Goal: Find specific page/section: Find specific page/section

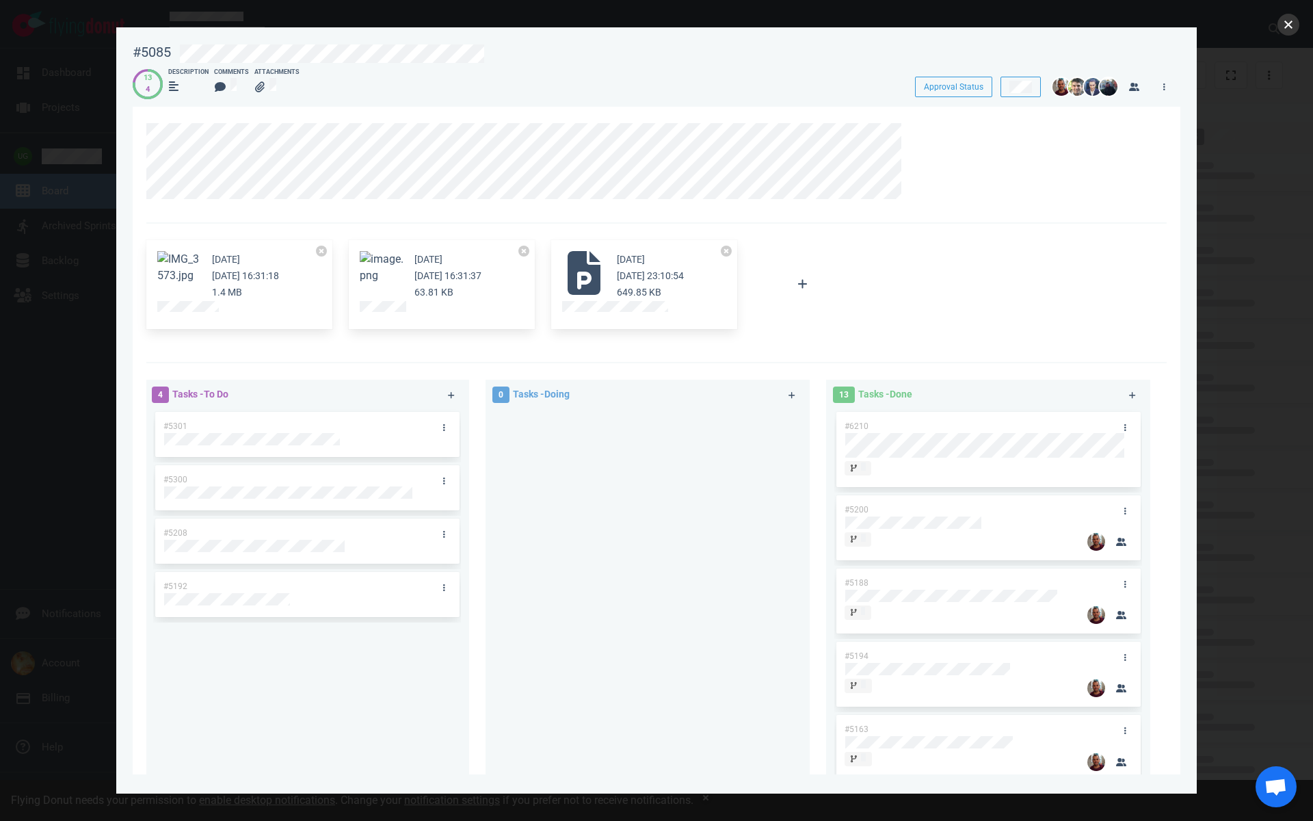
click at [1289, 23] on button "close" at bounding box center [1289, 25] width 22 height 22
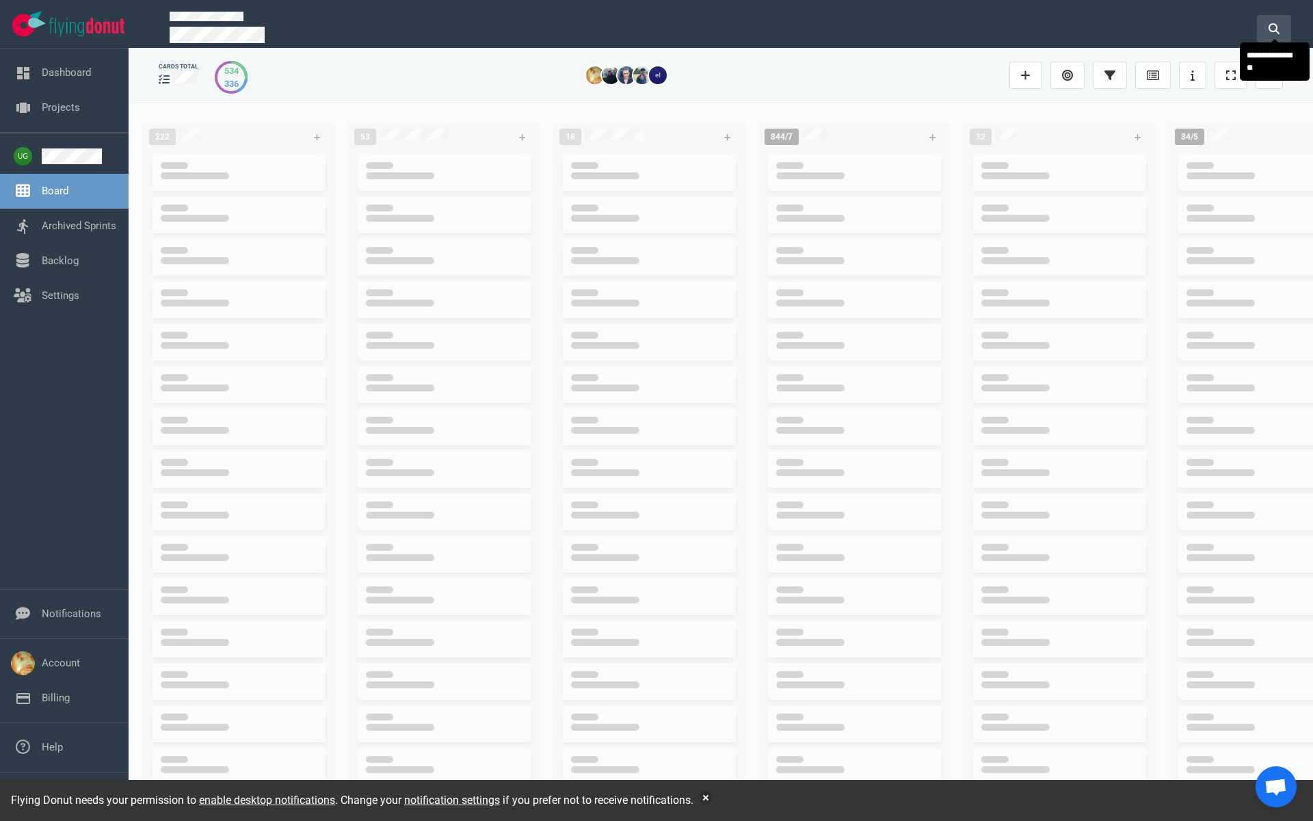
click at [1269, 27] on icon at bounding box center [1274, 28] width 11 height 11
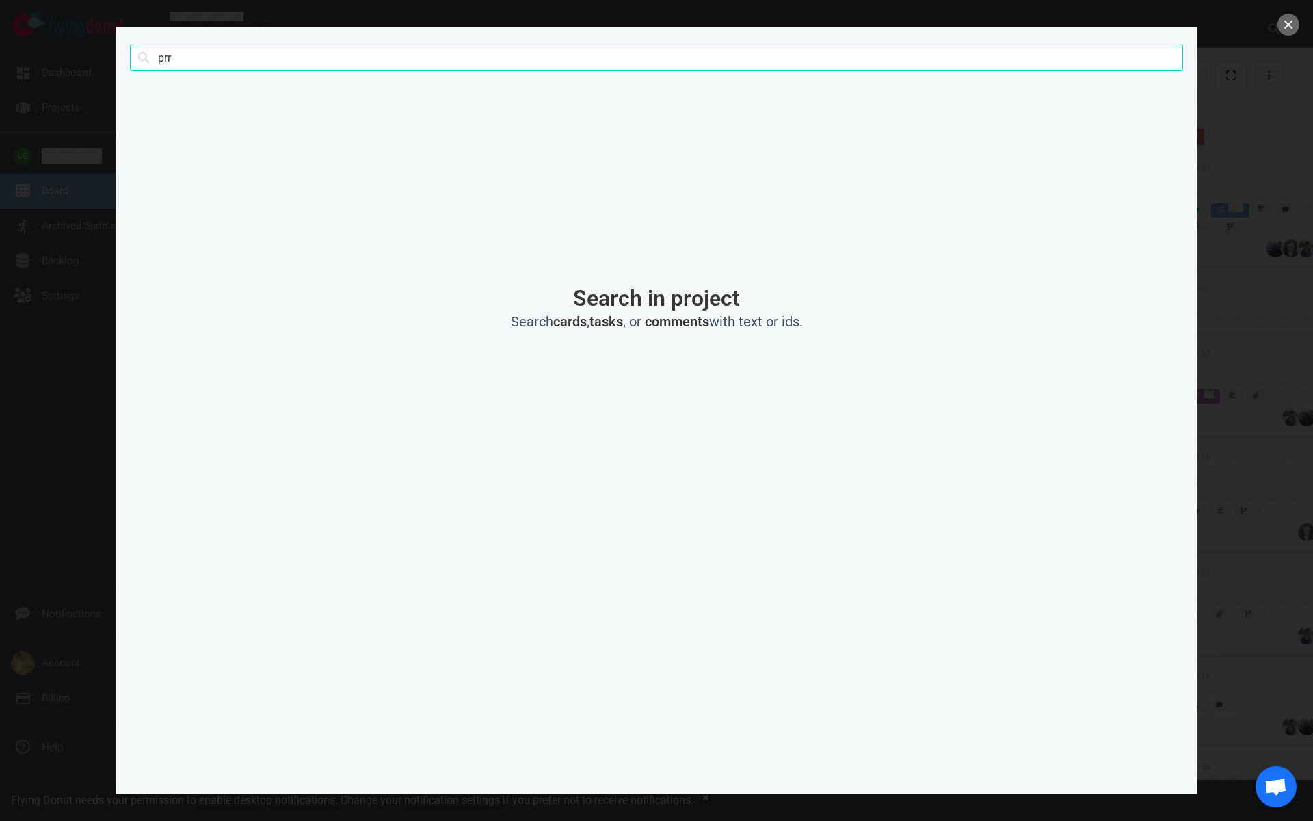
click button "Search" at bounding box center [0, 0] width 0 height 0
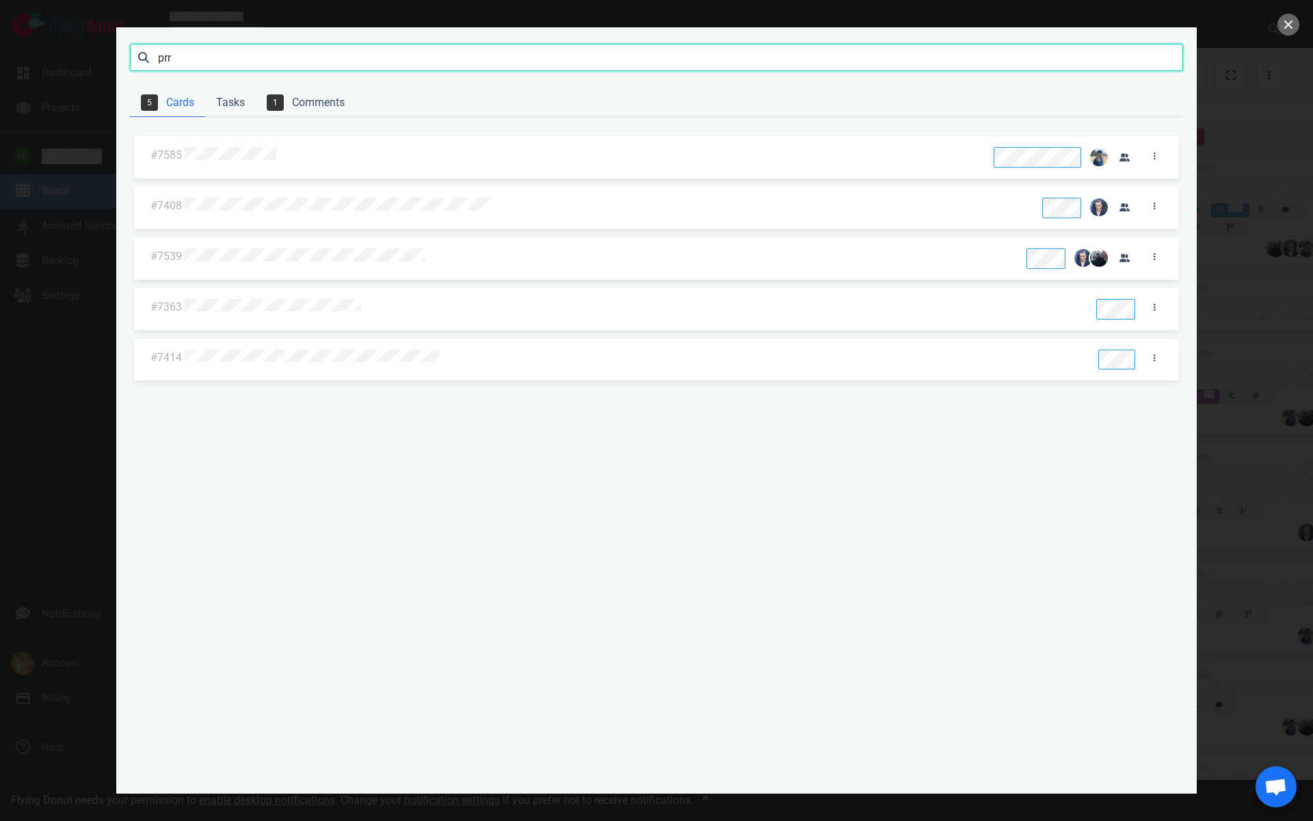
click at [220, 66] on input "prr" at bounding box center [656, 57] width 1053 height 27
type input "pms debugging"
click button "Search" at bounding box center [0, 0] width 0 height 0
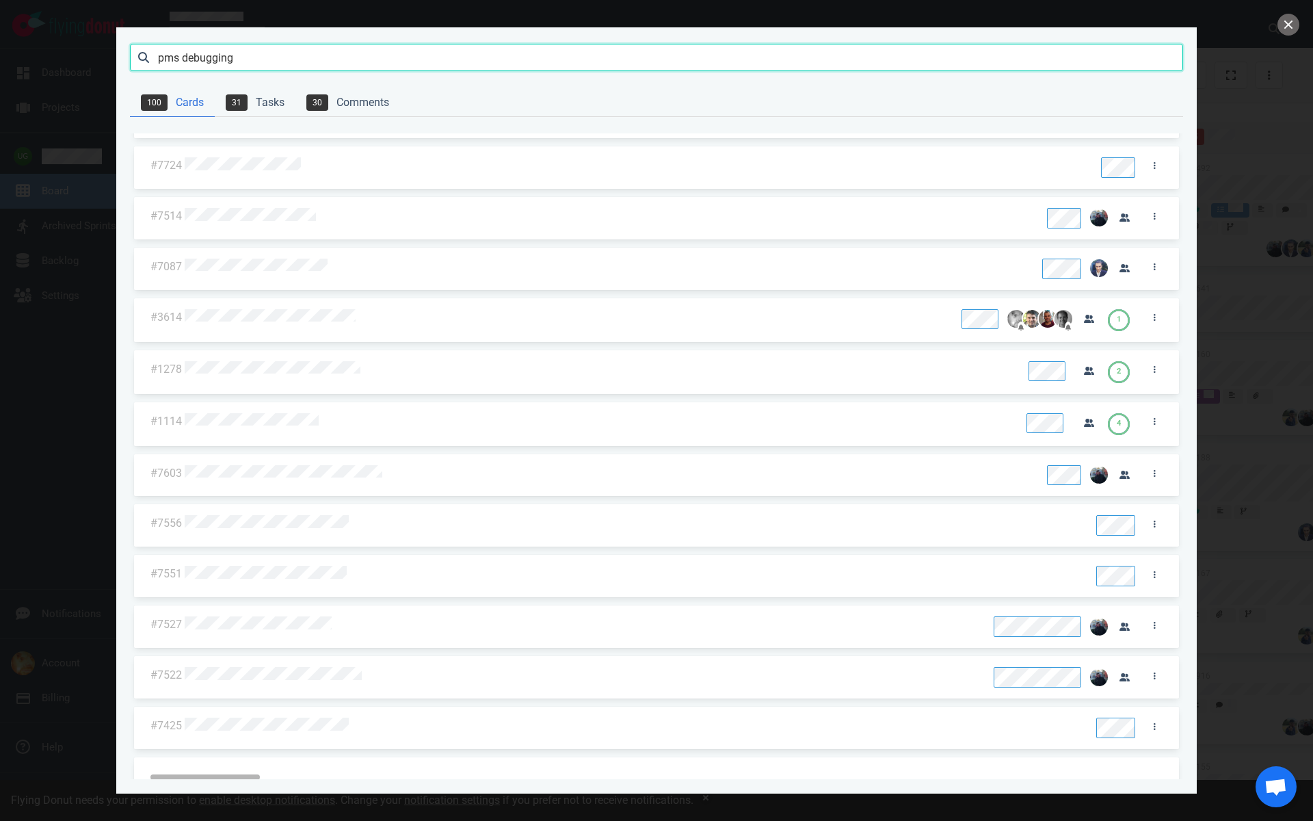
scroll to position [258, 0]
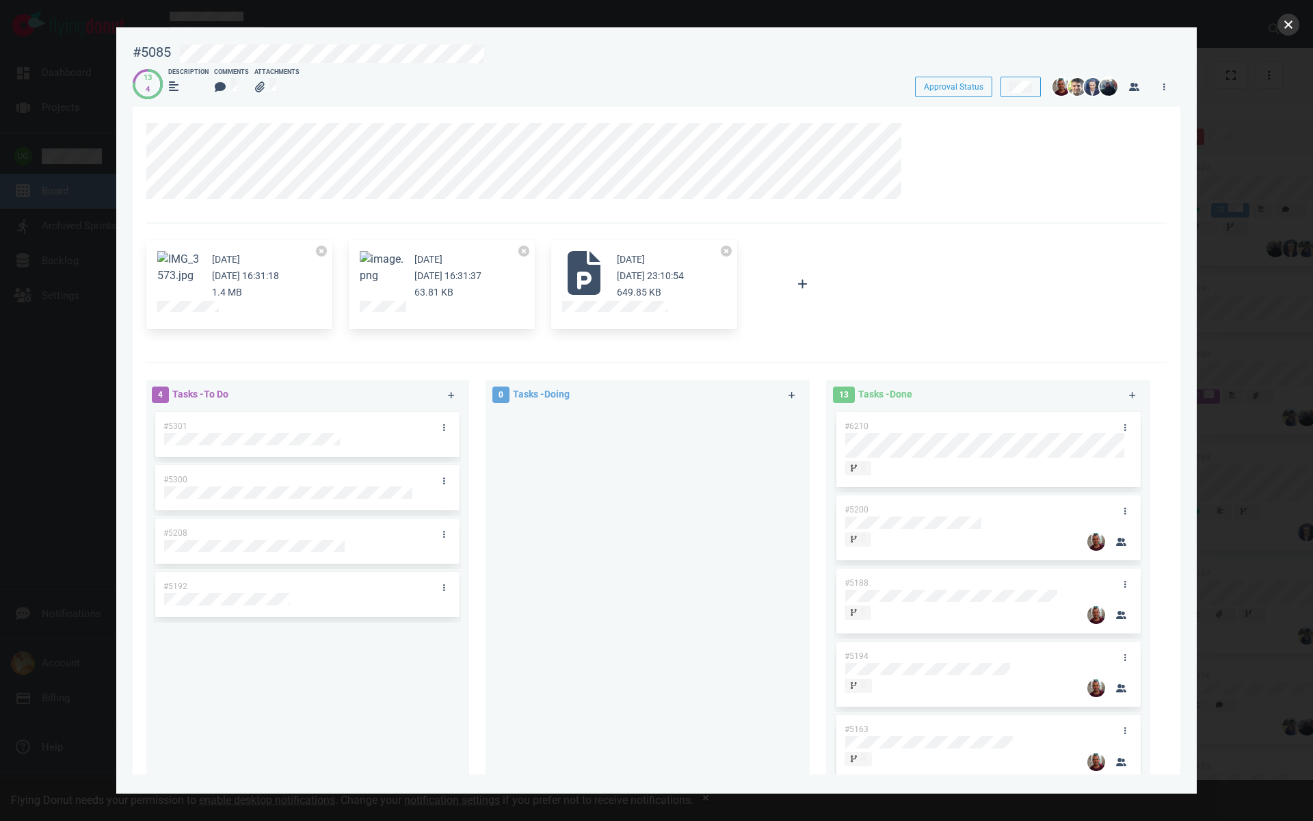
click at [1294, 28] on button "close" at bounding box center [1289, 25] width 22 height 22
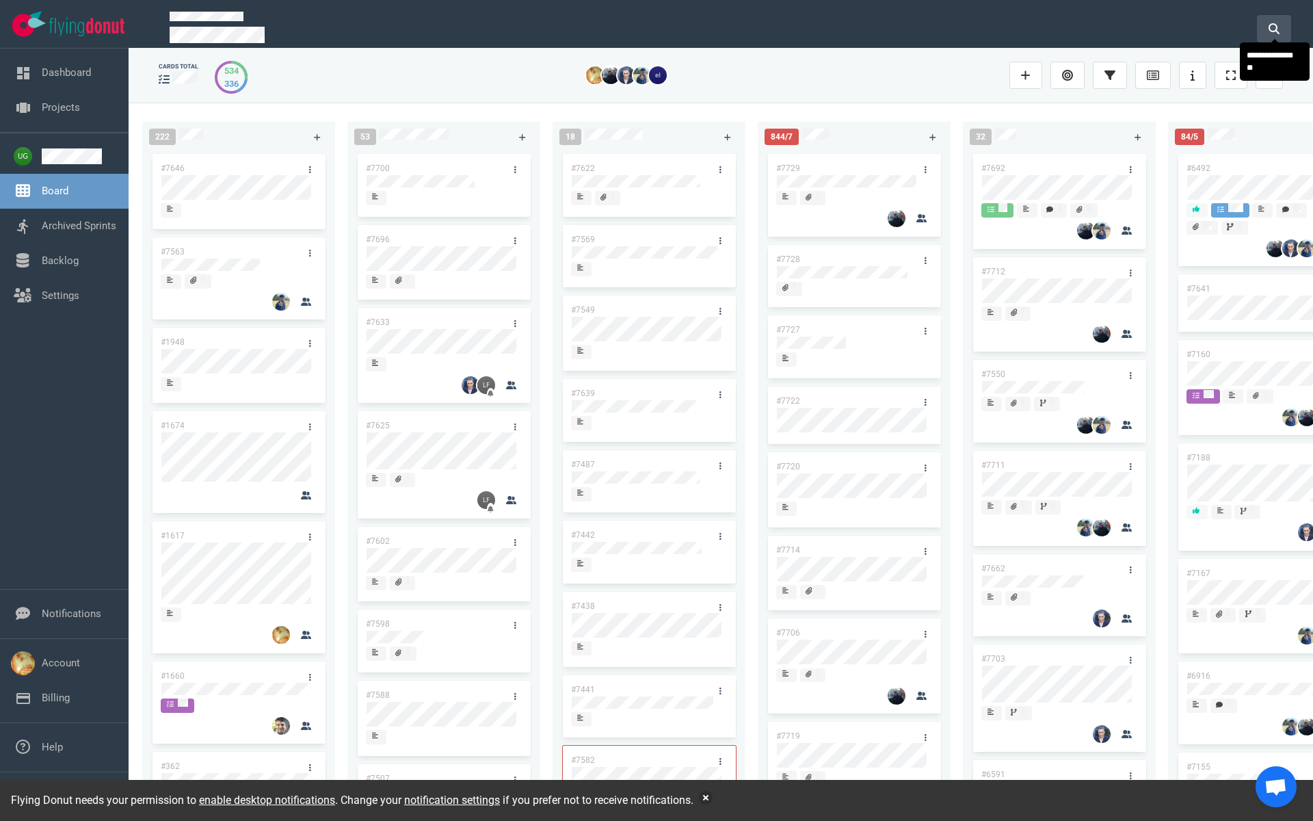
click at [1266, 31] on button at bounding box center [1274, 28] width 34 height 27
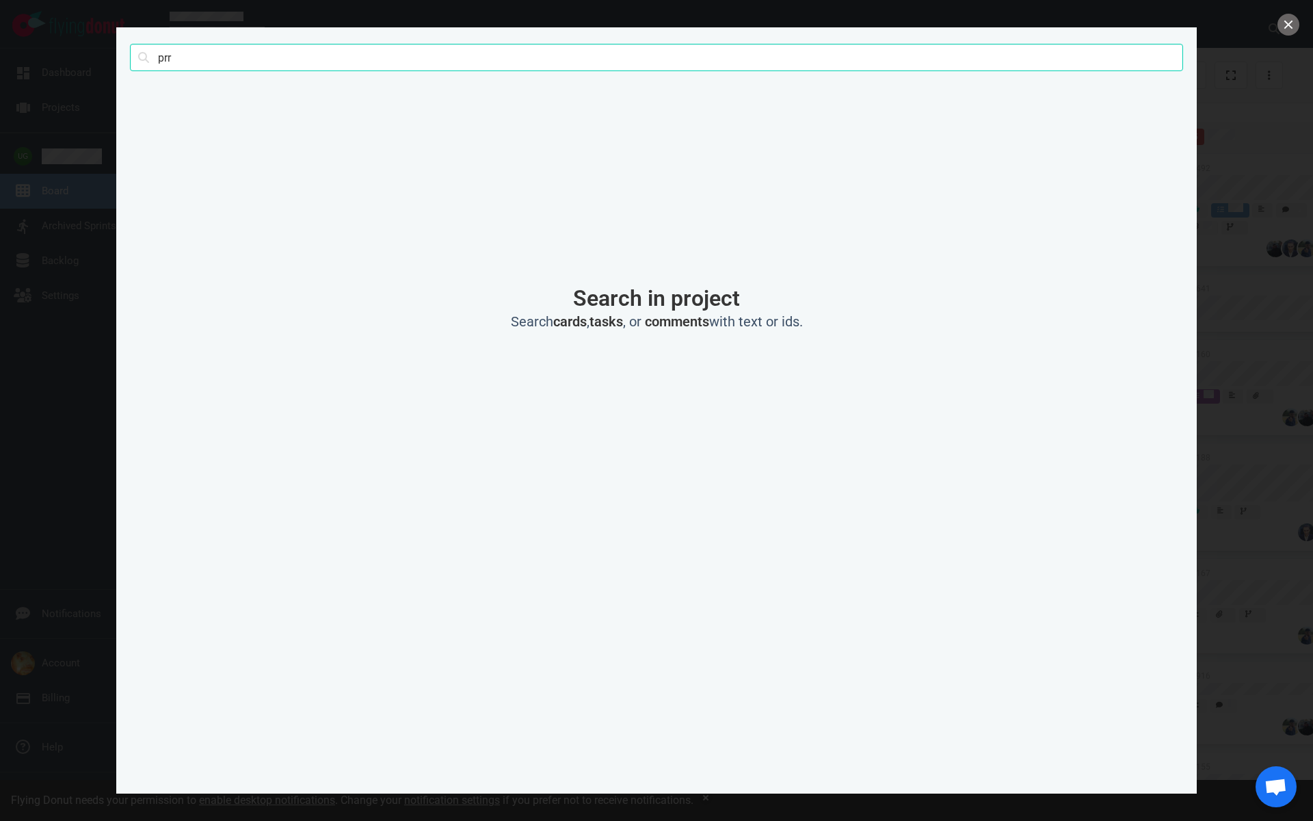
type input "prr"
click button "Search" at bounding box center [0, 0] width 0 height 0
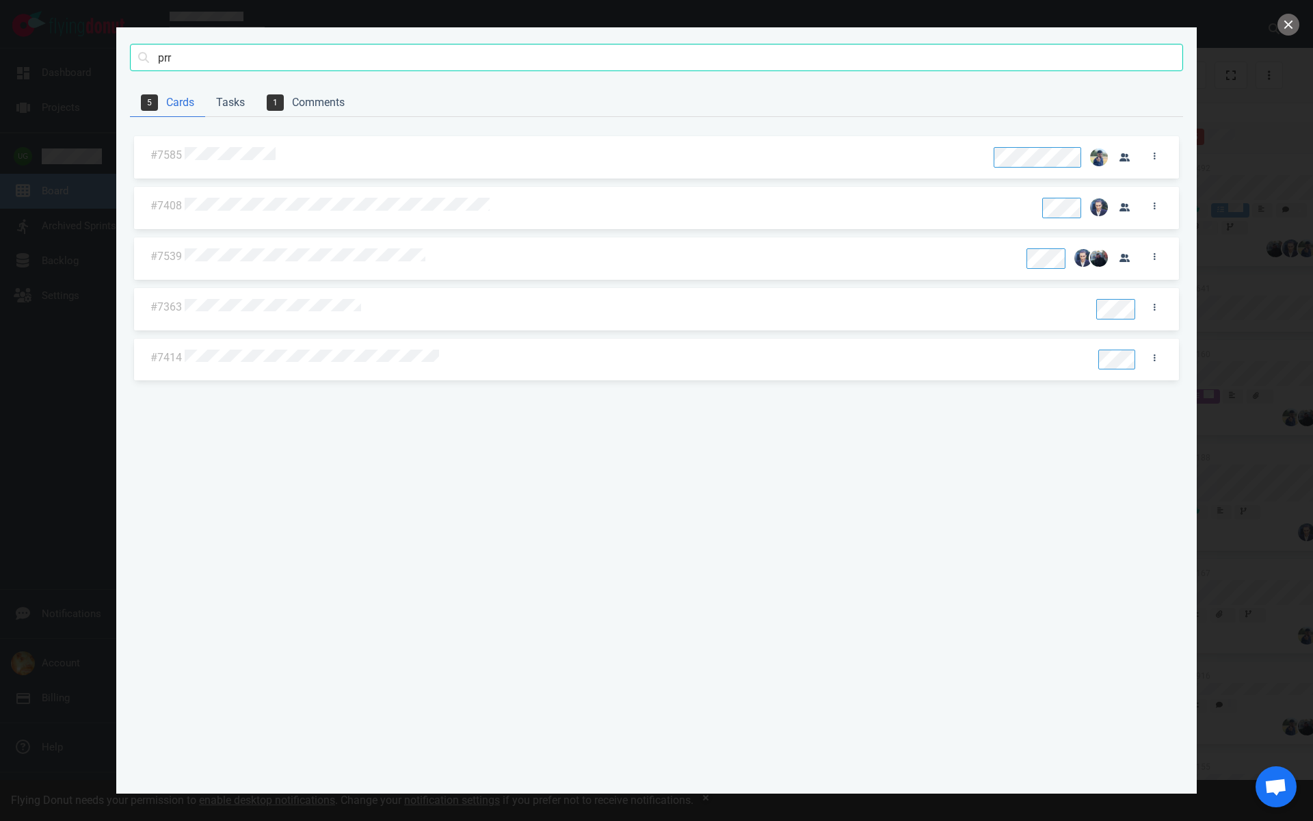
click at [251, 363] on div at bounding box center [633, 359] width 897 height 18
click at [313, 299] on div at bounding box center [632, 308] width 895 height 18
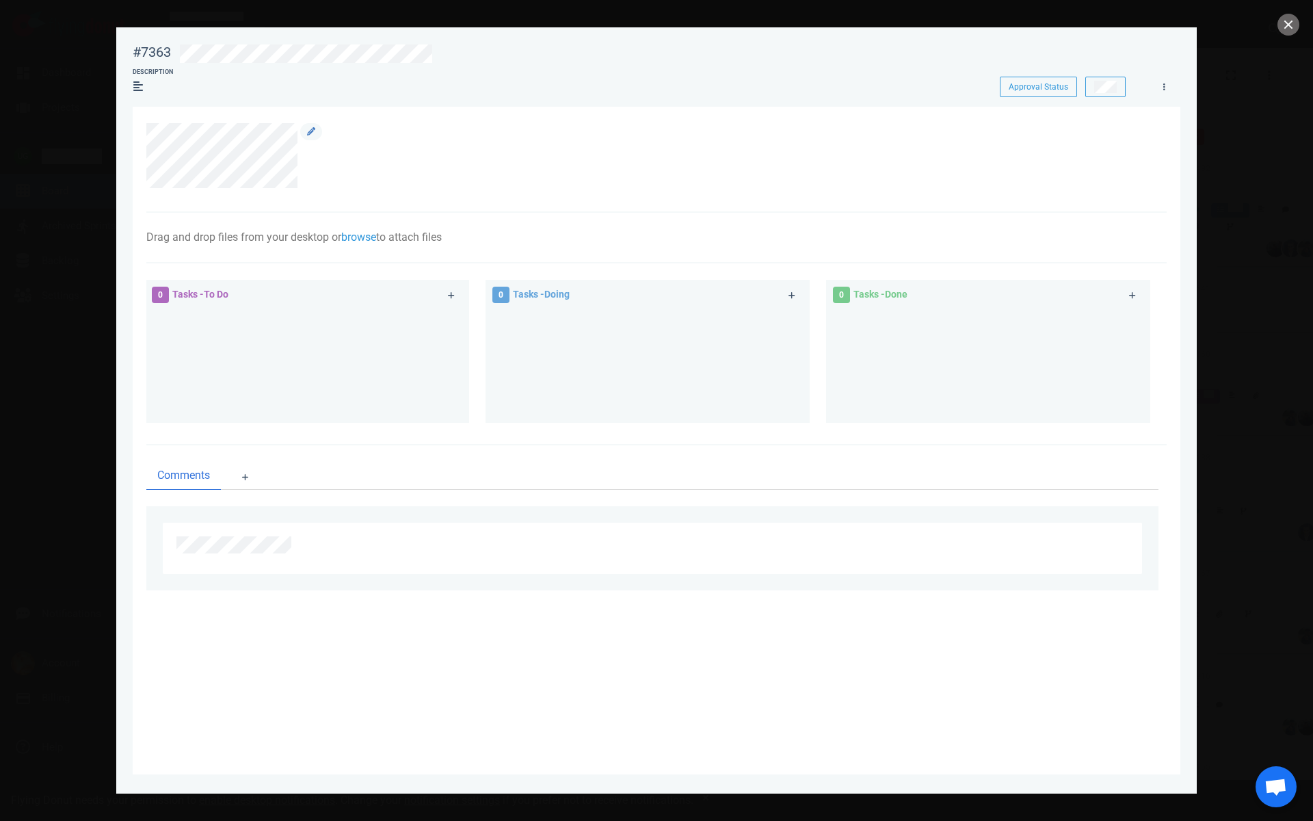
click at [347, 170] on div at bounding box center [649, 156] width 1006 height 66
click at [309, 179] on div at bounding box center [310, 156] width 25 height 66
click at [166, 127] on div at bounding box center [649, 156] width 1006 height 66
copy div
